Goal: Transaction & Acquisition: Purchase product/service

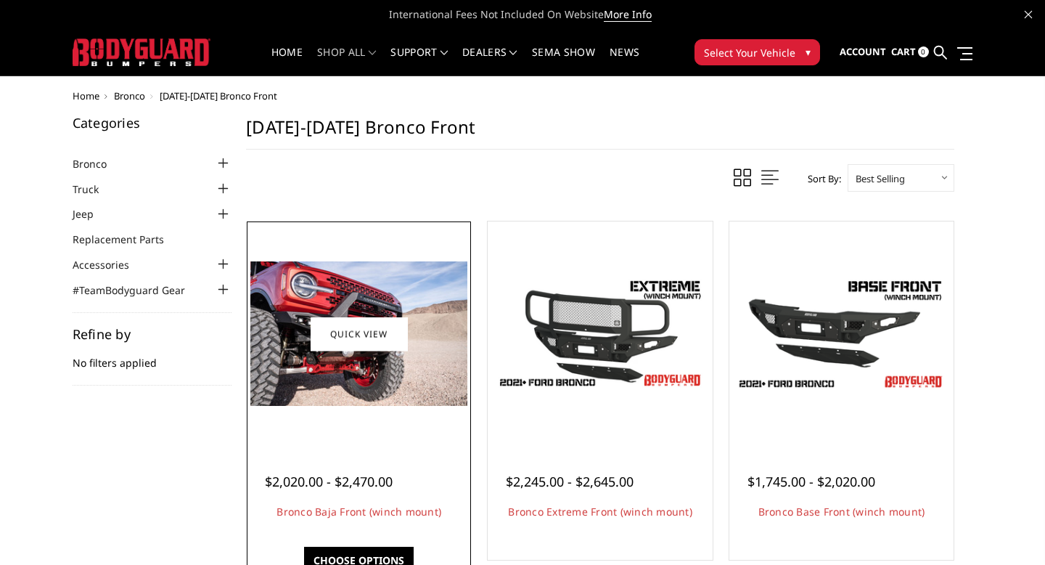
click at [340, 290] on img at bounding box center [358, 333] width 217 height 144
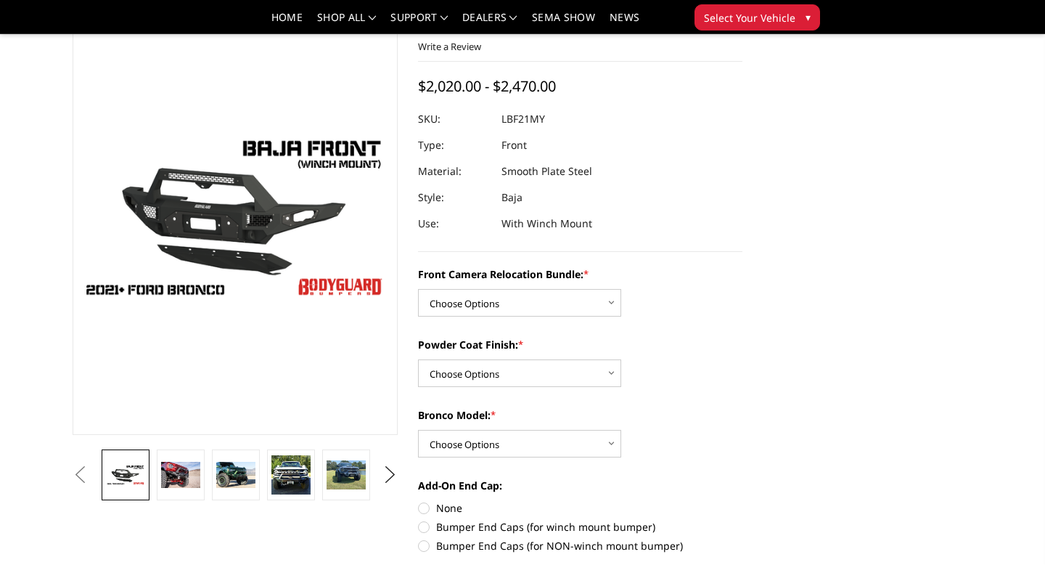
scroll to position [75, 0]
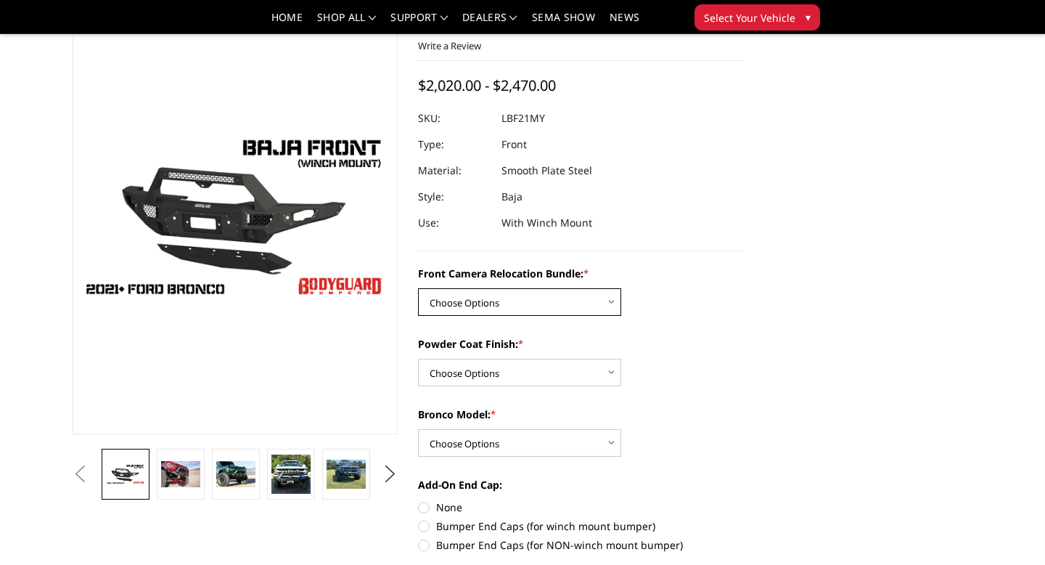
click at [612, 301] on select "Choose Options Without Front Camera Relocation With Front Camera Relocation (Ha…" at bounding box center [519, 302] width 203 height 28
select select "4016"
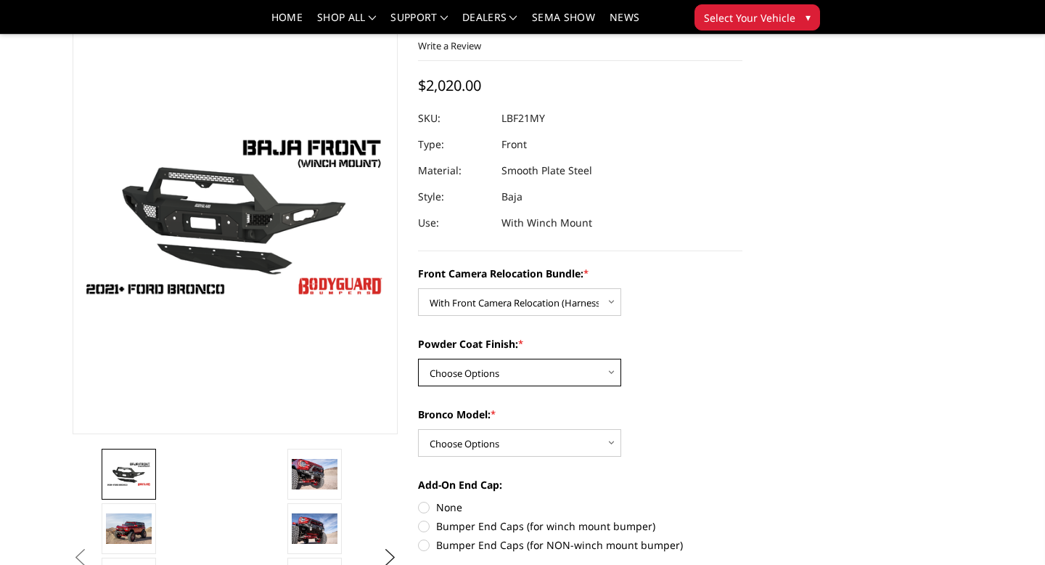
click at [488, 373] on select "Choose Options Textured Black Powder Coat Bare Metal" at bounding box center [519, 372] width 203 height 28
select select "4015"
drag, startPoint x: 475, startPoint y: 400, endPoint x: 482, endPoint y: 444, distance: 44.9
click at [482, 444] on select "Choose Options Raptor Base/Badlands/Wildtrak/etc." at bounding box center [519, 443] width 203 height 28
select select "4012"
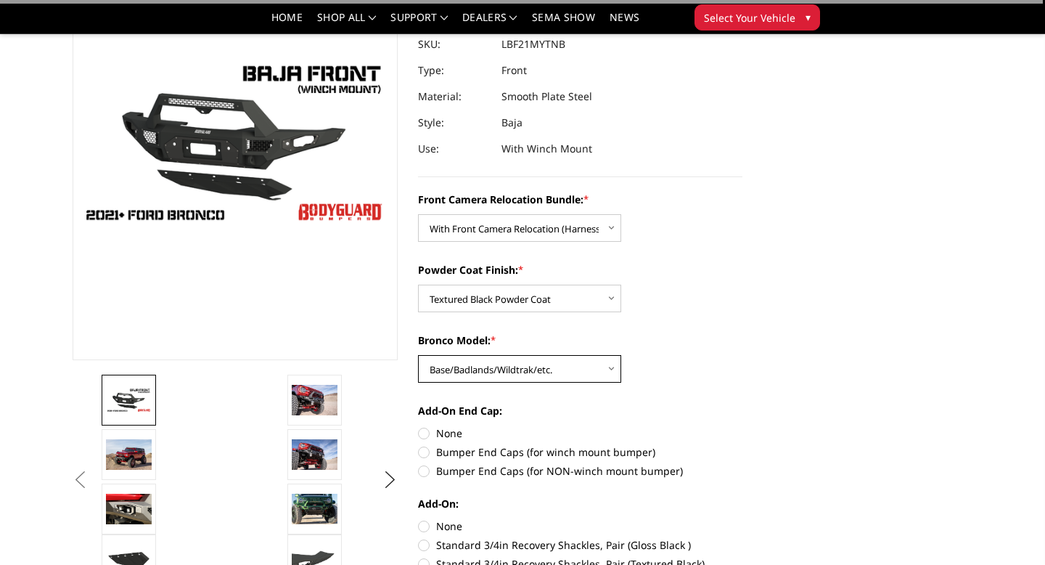
scroll to position [155, 0]
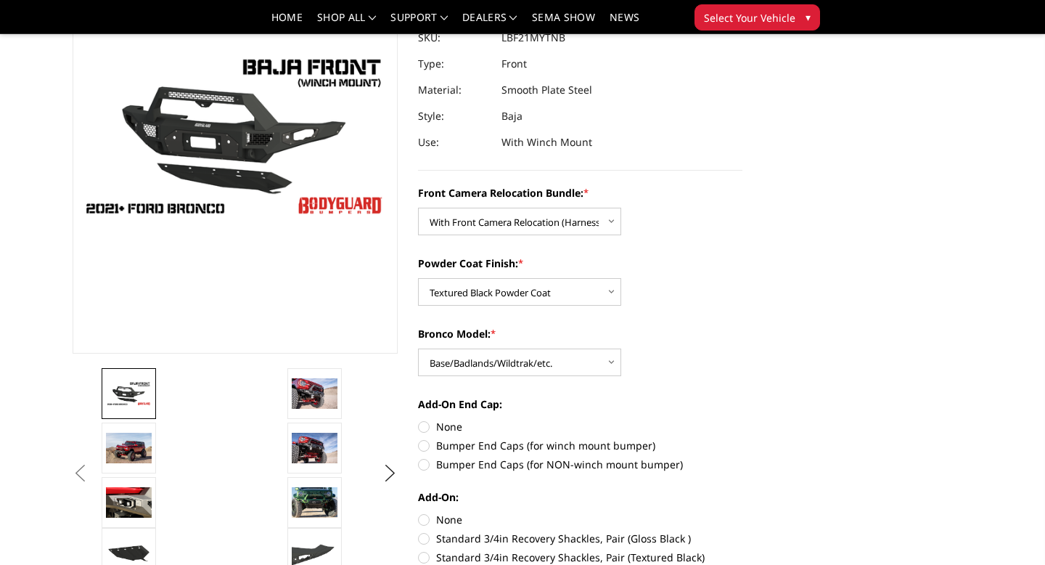
click at [428, 448] on label "Bumper End Caps (for winch mount bumper)" at bounding box center [580, 445] width 325 height 15
click at [742, 419] on input "Bumper End Caps (for winch mount bumper)" at bounding box center [742, 419] width 1 height 1
radio input "true"
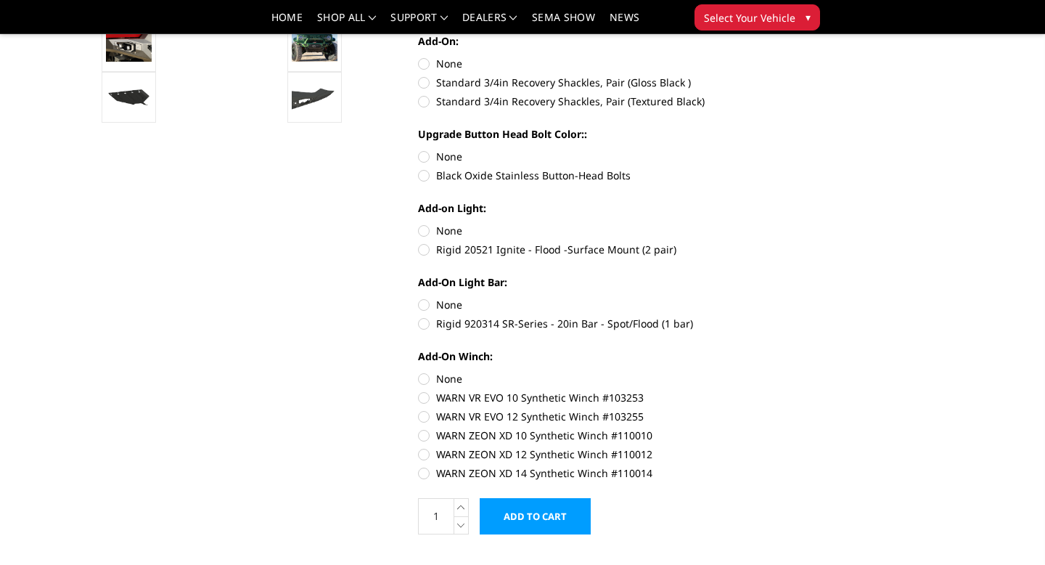
scroll to position [612, 0]
click at [425, 398] on label "WARN VR EVO 10 Synthetic Winch #103253" at bounding box center [580, 396] width 325 height 15
click at [742, 371] on input "WARN VR EVO 10 Synthetic Winch #103253" at bounding box center [742, 370] width 1 height 1
radio input "true"
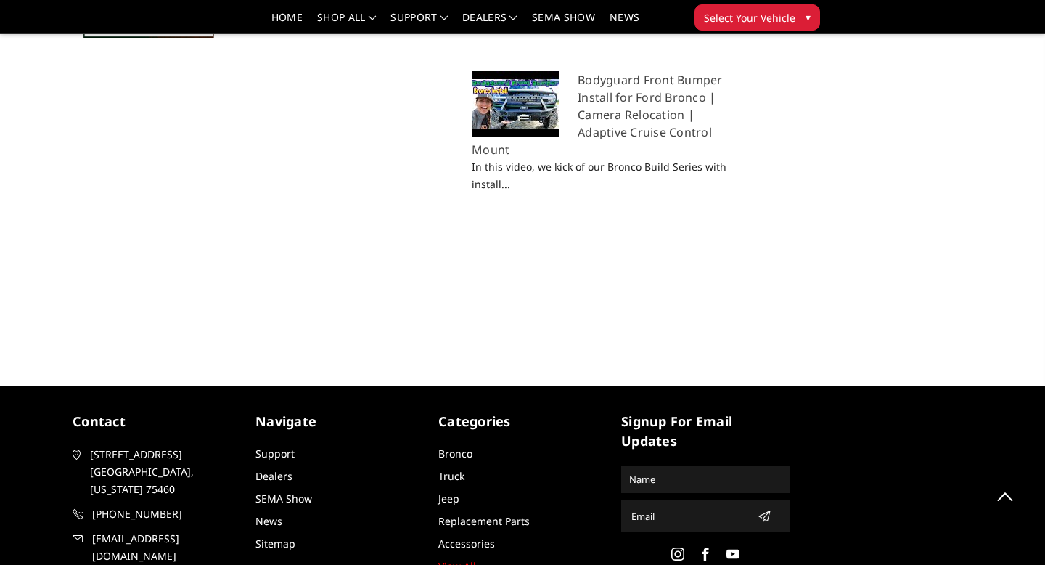
scroll to position [1766, 0]
